Goal: Check status: Check status

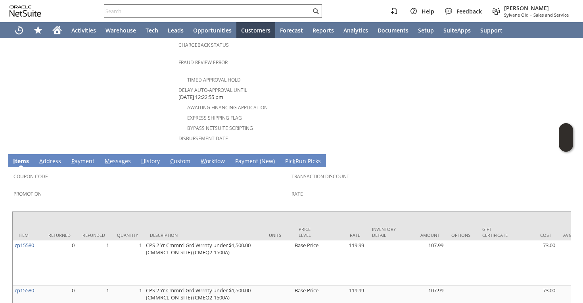
scroll to position [379, 0]
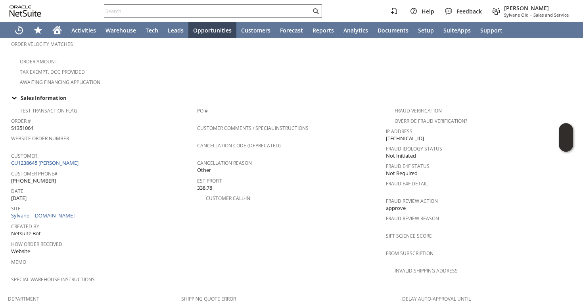
scroll to position [116, 0]
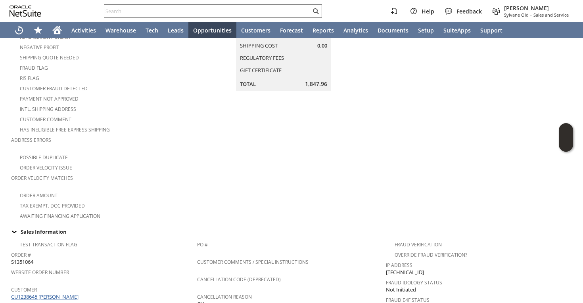
click at [55, 293] on link "CU1238645 [PERSON_NAME]" at bounding box center [45, 296] width 69 height 7
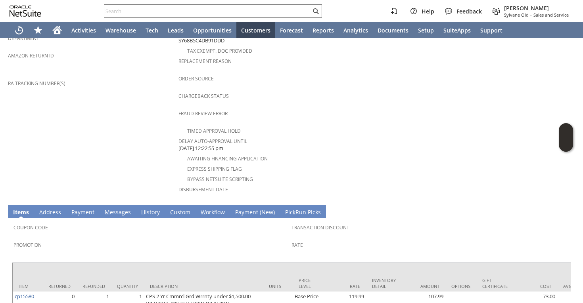
scroll to position [333, 0]
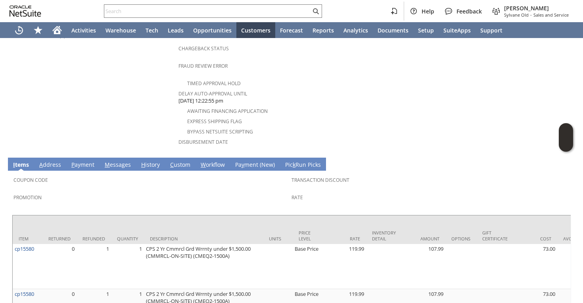
click at [153, 161] on link "H istory" at bounding box center [150, 165] width 23 height 9
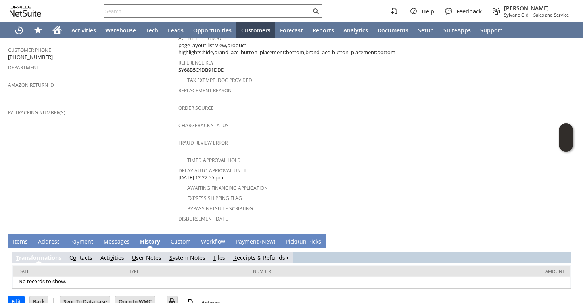
scroll to position [0, 0]
click at [184, 254] on link "S ystem Notes" at bounding box center [187, 258] width 36 height 8
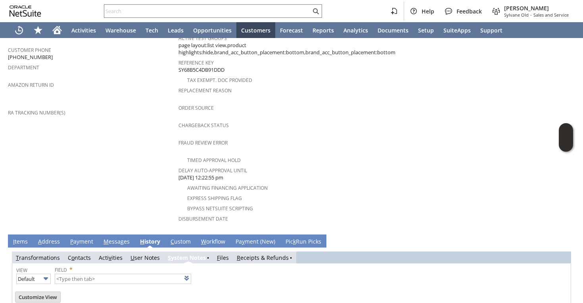
scroll to position [284, 0]
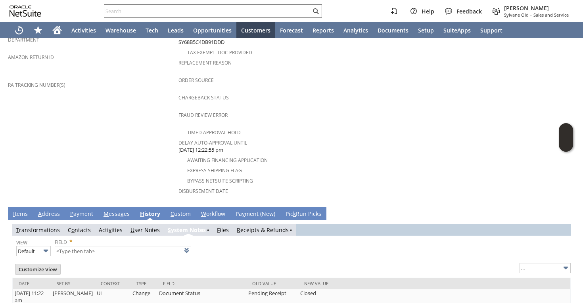
type input "1 to 25 of 79"
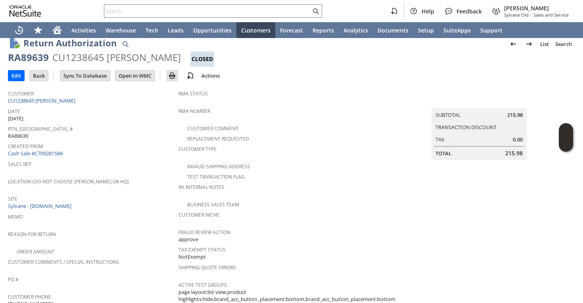
scroll to position [0, 0]
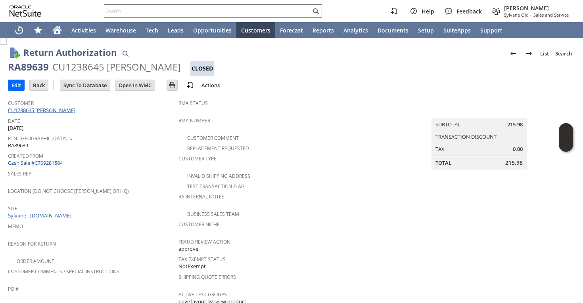
click at [56, 110] on link "CU1238645 [PERSON_NAME]" at bounding box center [42, 110] width 69 height 7
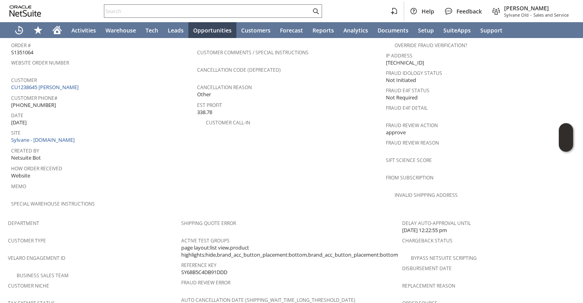
scroll to position [306, 0]
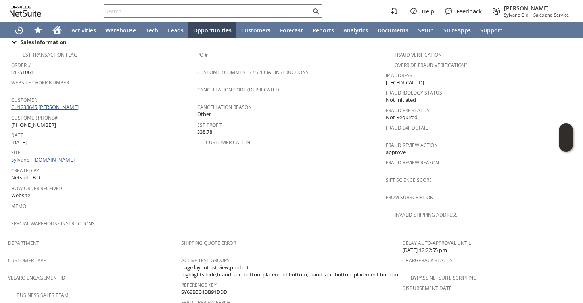
click at [55, 103] on link "CU1238645 [PERSON_NAME]" at bounding box center [45, 106] width 69 height 7
